Goal: Information Seeking & Learning: Check status

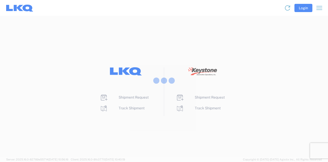
click at [216, 139] on div at bounding box center [164, 81] width 328 height 162
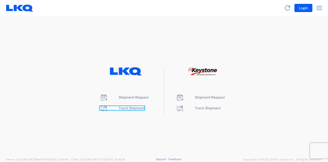
click at [121, 106] on span "Track Shipment" at bounding box center [132, 108] width 26 height 4
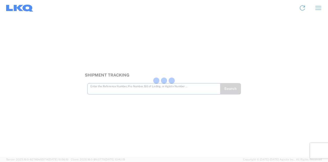
click at [166, 90] on div at bounding box center [164, 81] width 328 height 162
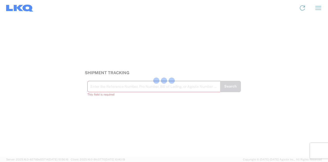
click at [166, 85] on div at bounding box center [164, 81] width 328 height 162
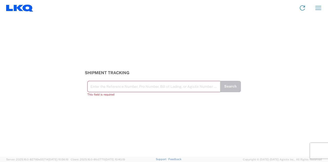
click at [171, 89] on input "text" at bounding box center [153, 85] width 127 height 9
paste input "56439946"
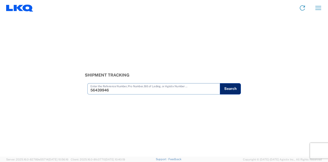
type input "56439946"
click at [223, 87] on button "Search" at bounding box center [230, 88] width 21 height 11
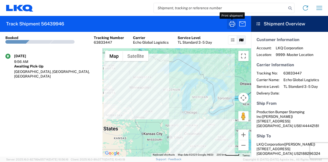
click at [232, 22] on icon "button" at bounding box center [232, 24] width 8 height 8
